Goal: Task Accomplishment & Management: Complete application form

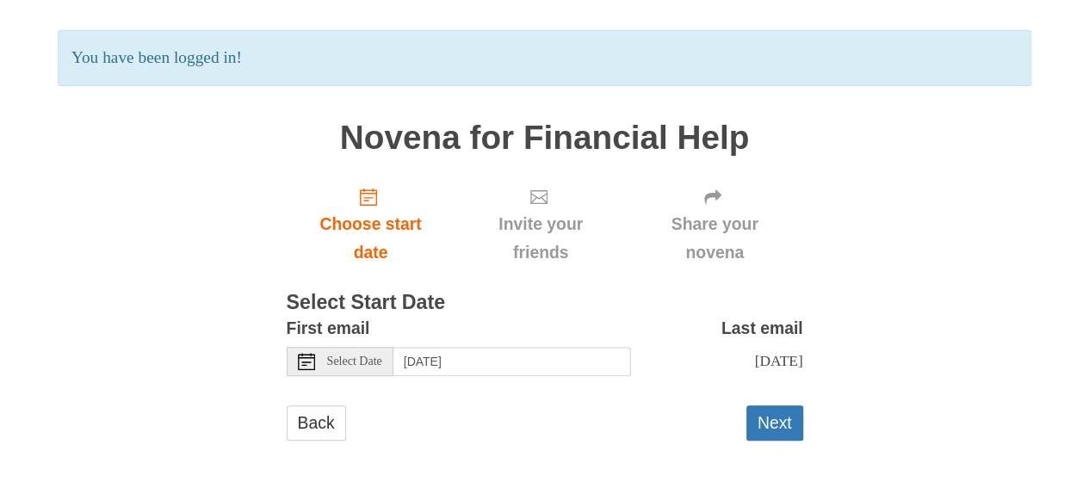
scroll to position [107, 0]
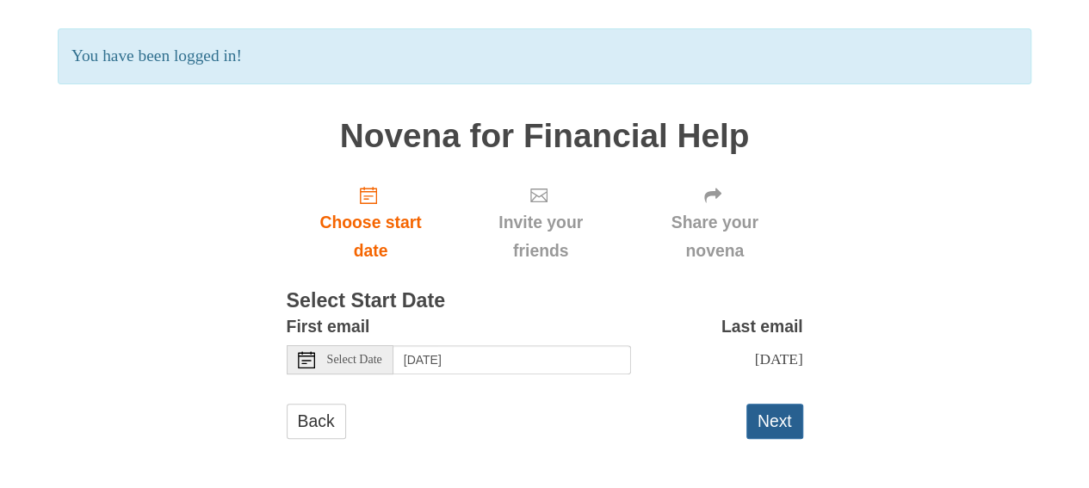
click at [781, 421] on button "Next" at bounding box center [774, 421] width 57 height 35
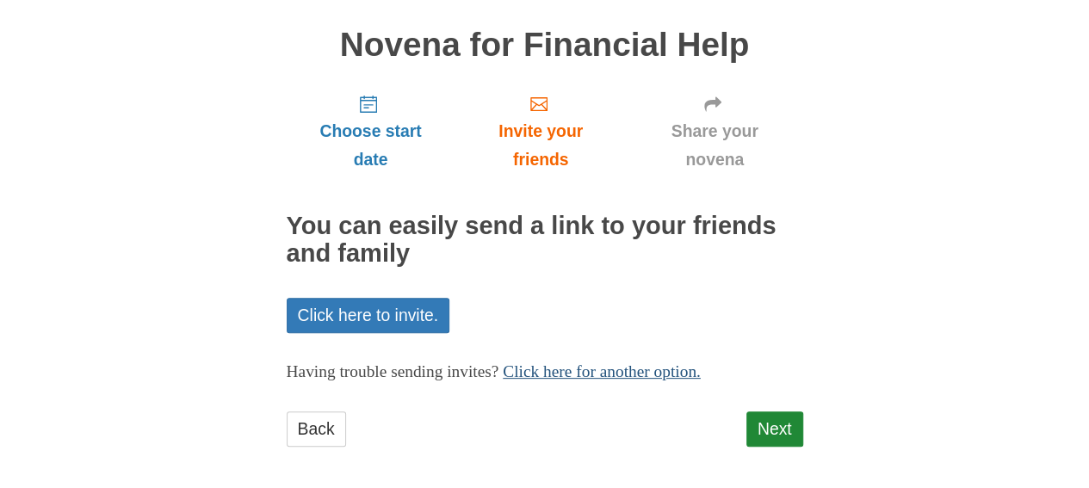
scroll to position [123, 0]
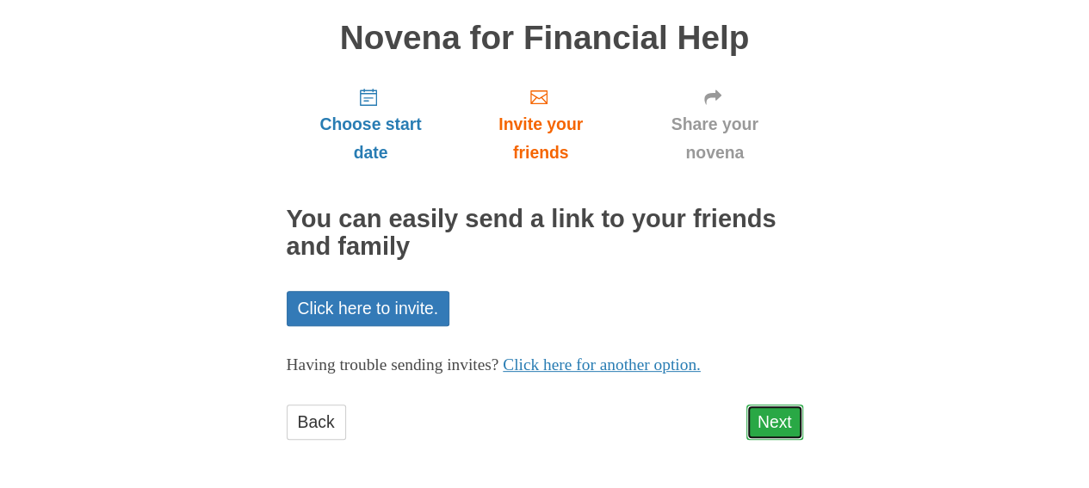
click at [773, 418] on link "Next" at bounding box center [774, 422] width 57 height 35
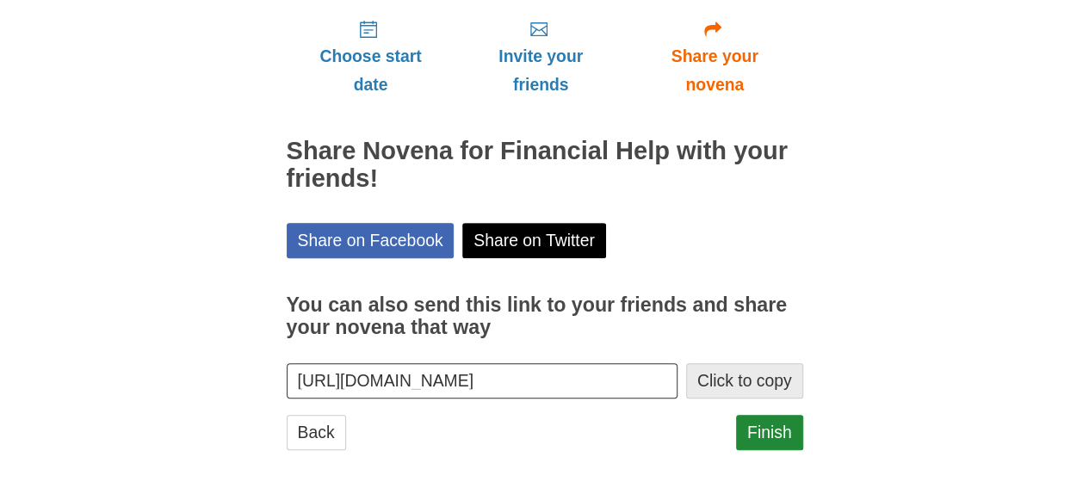
scroll to position [201, 0]
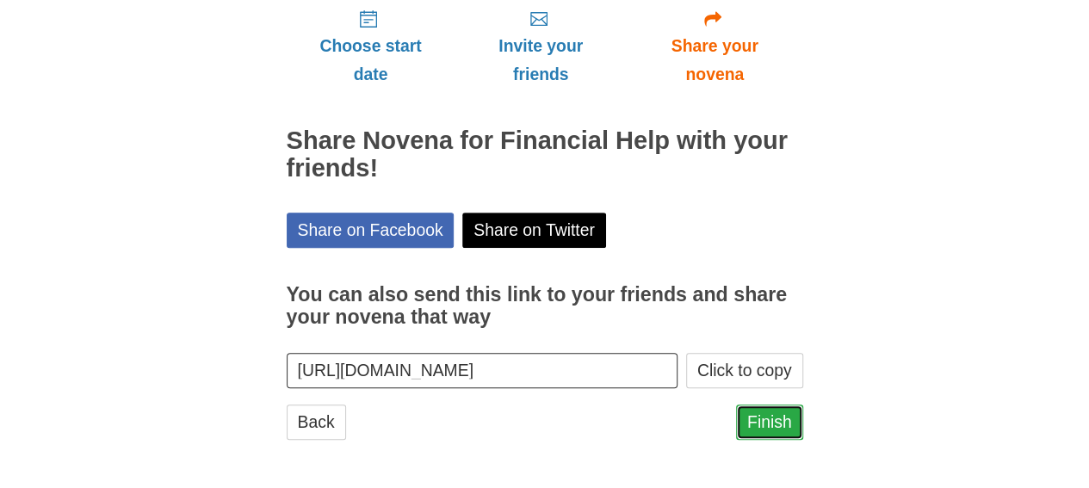
click at [773, 423] on link "Finish" at bounding box center [769, 422] width 67 height 35
